Goal: Task Accomplishment & Management: Manage account settings

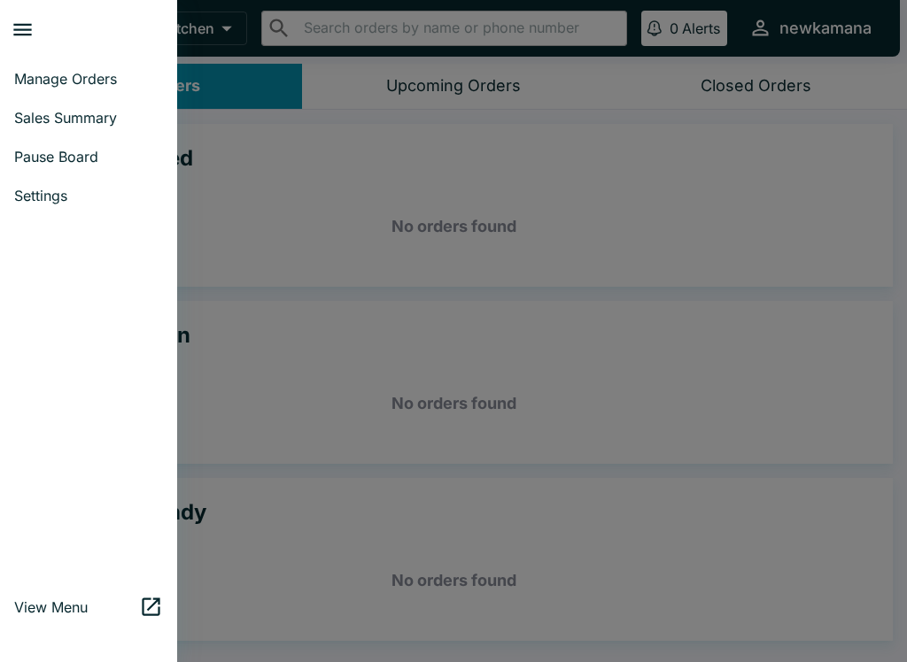
click at [90, 122] on span "Sales Summary" at bounding box center [88, 118] width 149 height 18
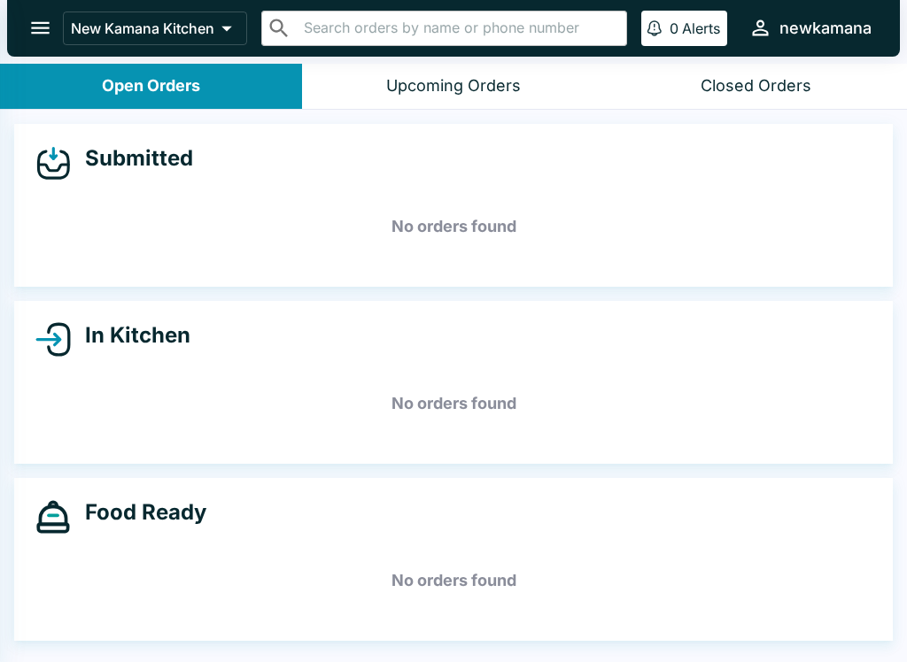
select select "03:00"
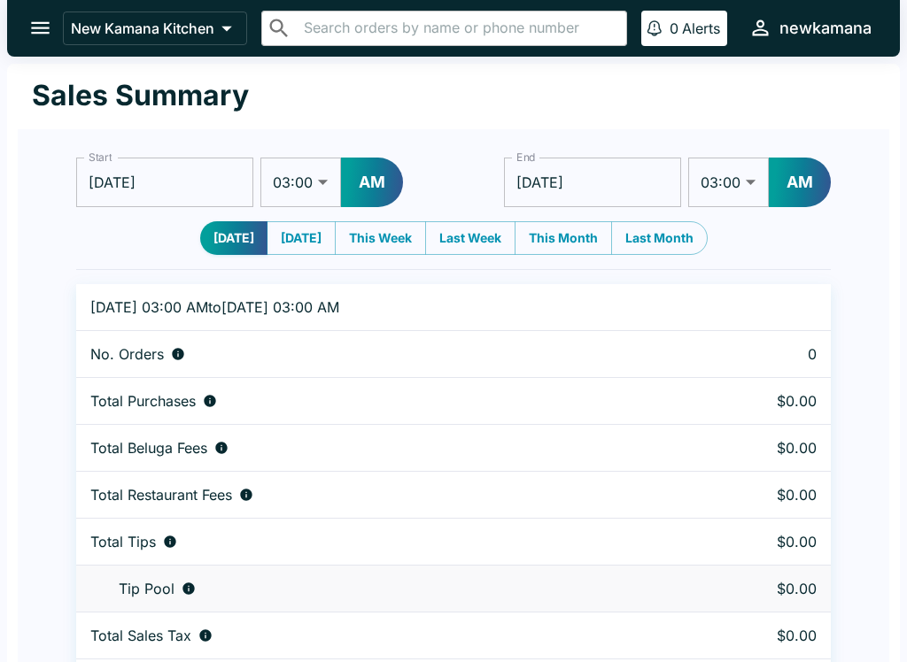
click at [34, 24] on icon "open drawer" at bounding box center [40, 28] width 19 height 12
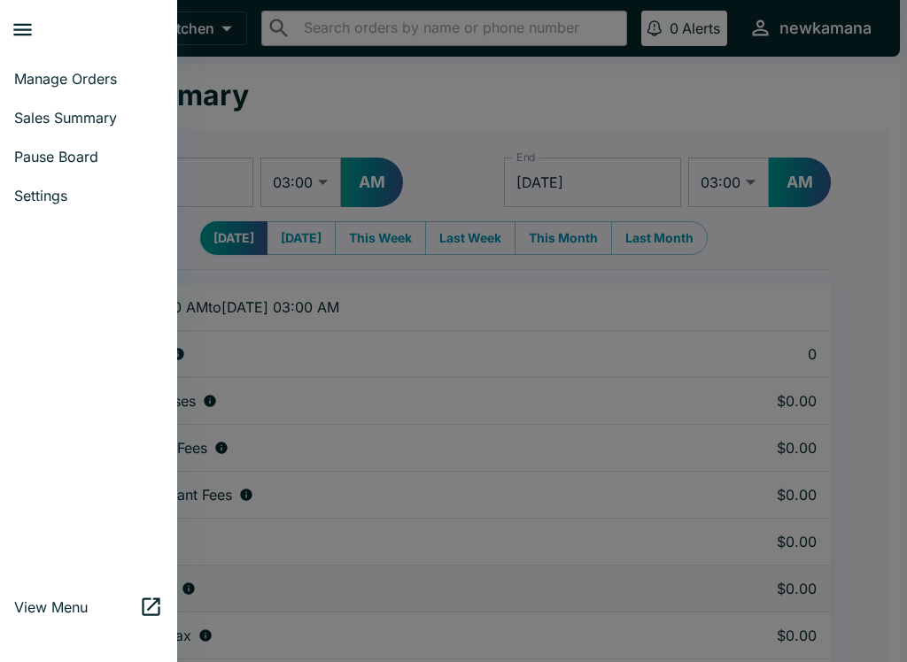
click at [94, 69] on link "Manage Orders" at bounding box center [88, 78] width 177 height 39
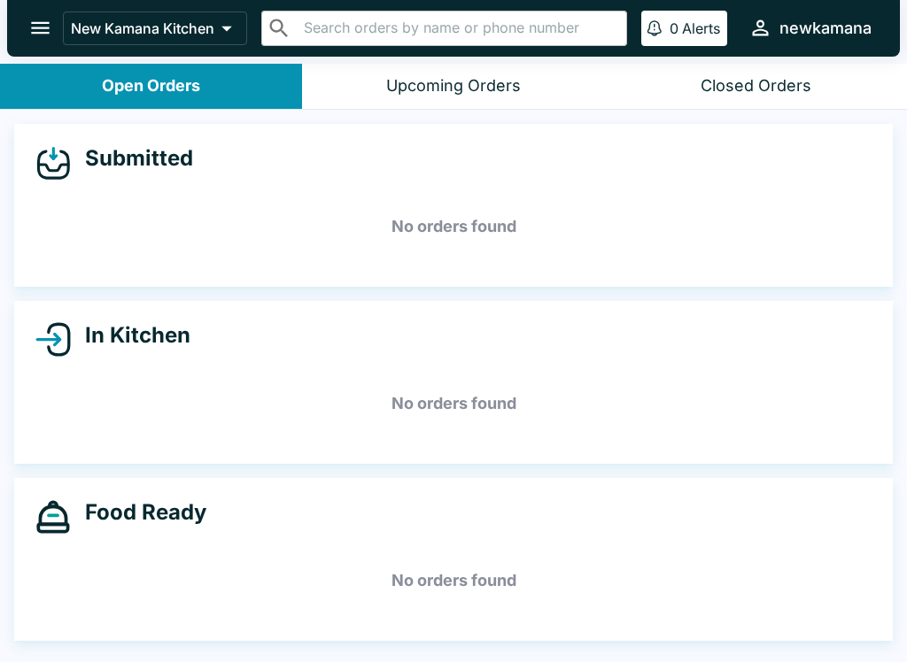
click at [223, 17] on icon at bounding box center [226, 28] width 25 height 25
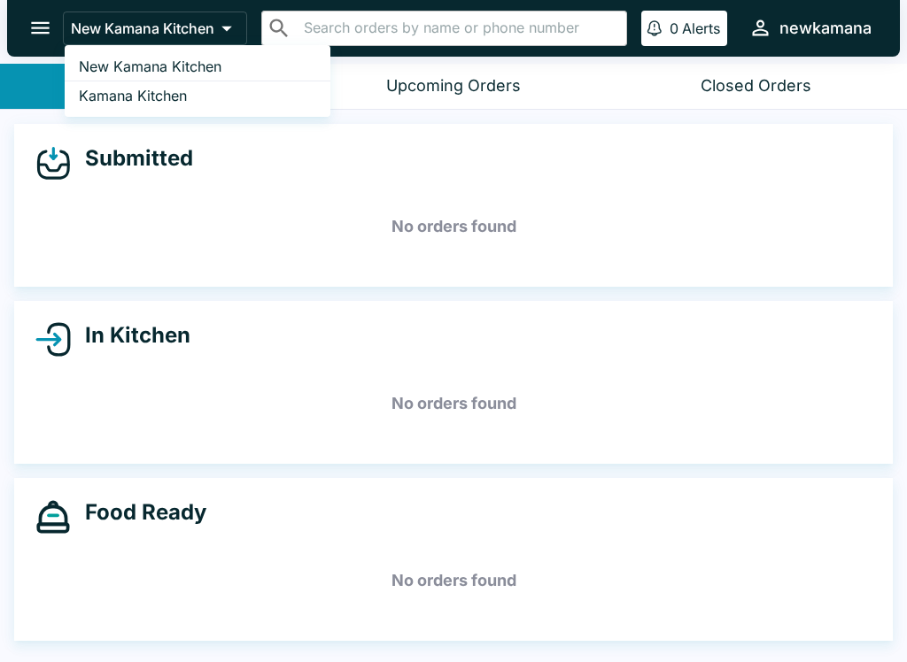
click at [201, 101] on link "Kamana Kitchen" at bounding box center [198, 95] width 266 height 28
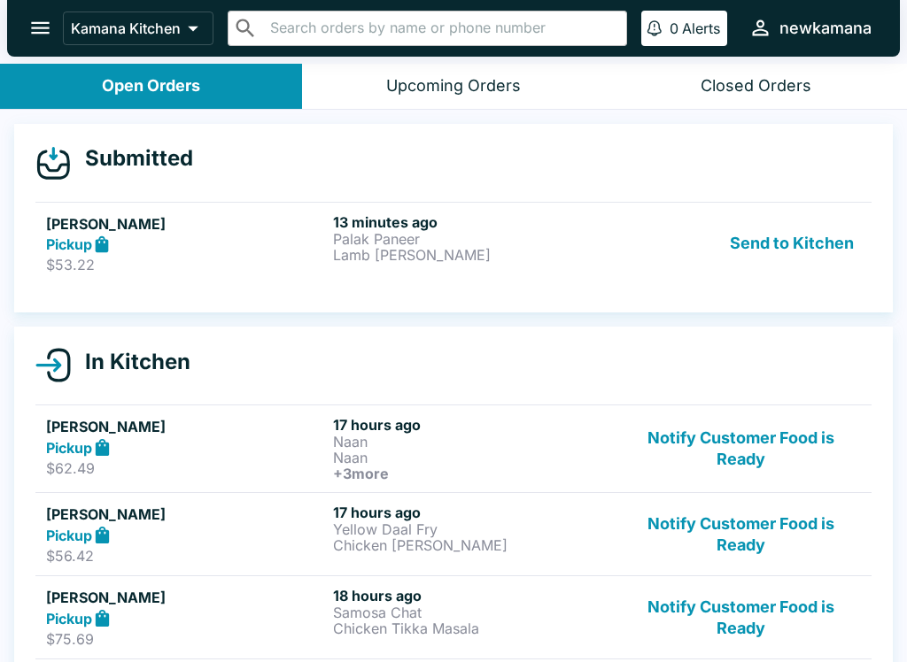
click at [395, 242] on p "Palak Paneer" at bounding box center [473, 239] width 280 height 16
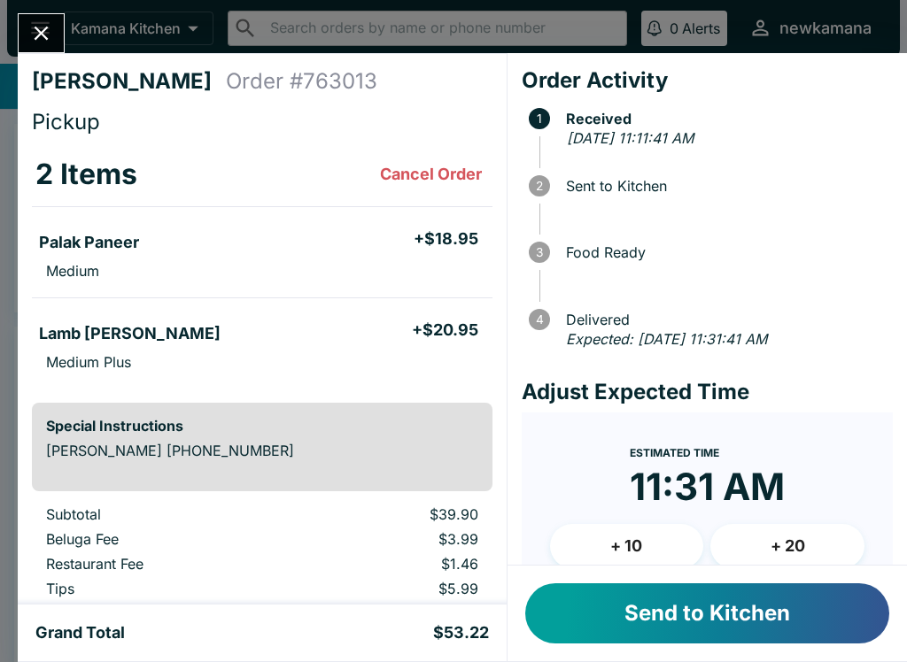
click at [42, 24] on icon "Close" at bounding box center [41, 33] width 24 height 24
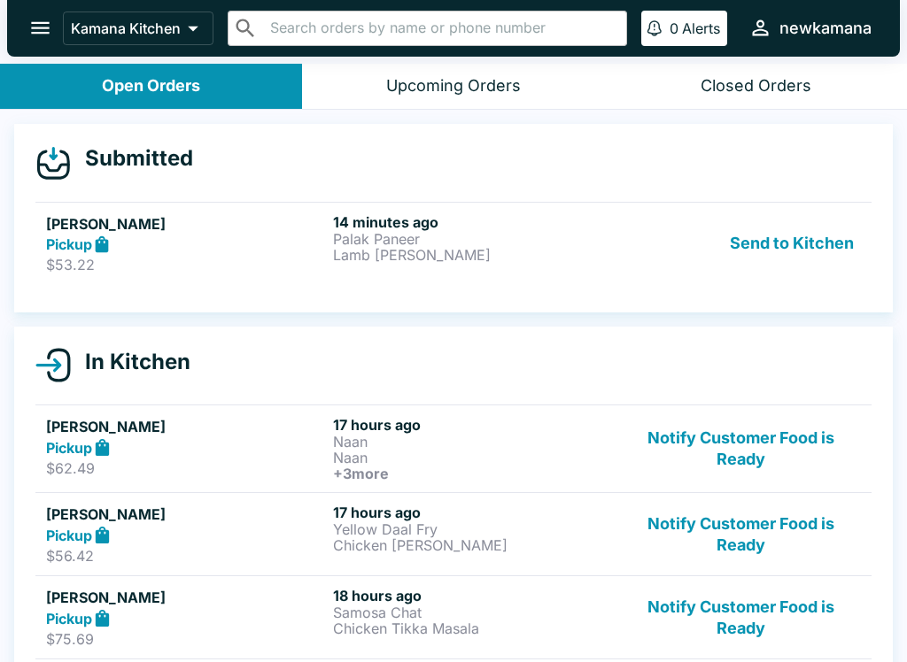
click at [190, 21] on icon at bounding box center [193, 28] width 25 height 25
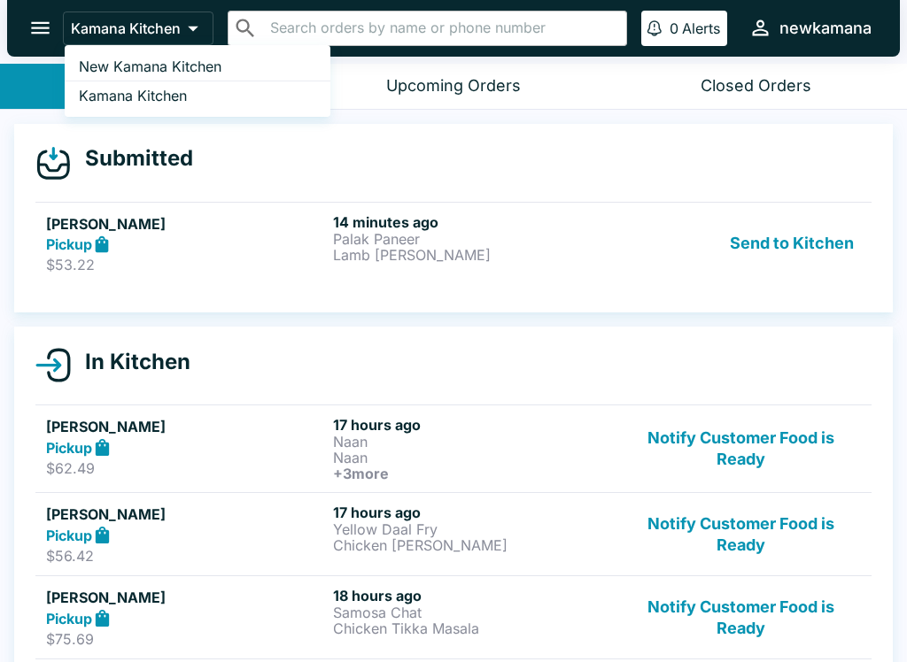
click at [190, 72] on span "New Kamana Kitchen" at bounding box center [150, 67] width 143 height 18
